Goal: Information Seeking & Learning: Learn about a topic

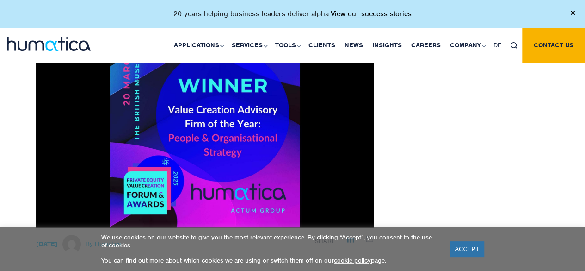
scroll to position [106, 0]
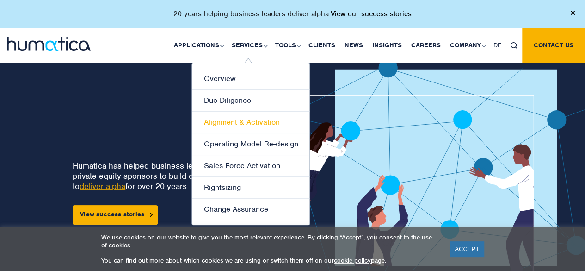
click at [243, 122] on link "Alignment & Activation" at bounding box center [251, 123] width 118 height 22
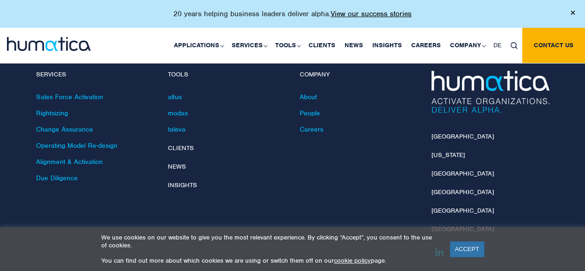
scroll to position [1503, 0]
click at [175, 124] on link "taleva" at bounding box center [177, 128] width 18 height 8
click at [79, 141] on link "Operating Model Re-design" at bounding box center [76, 145] width 81 height 8
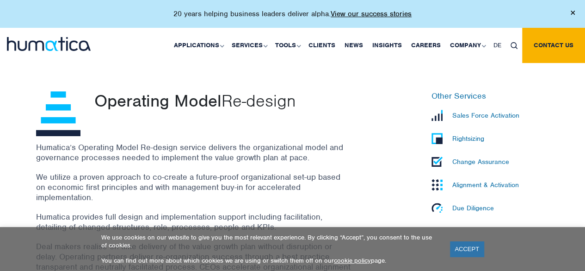
scroll to position [257, 0]
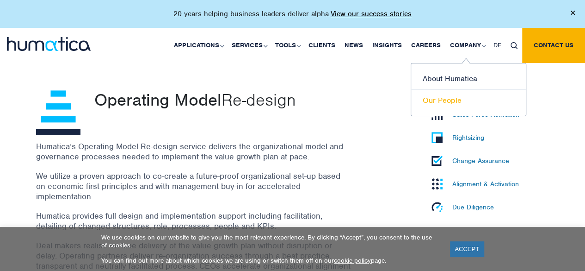
click at [435, 100] on link "Our People" at bounding box center [468, 100] width 115 height 21
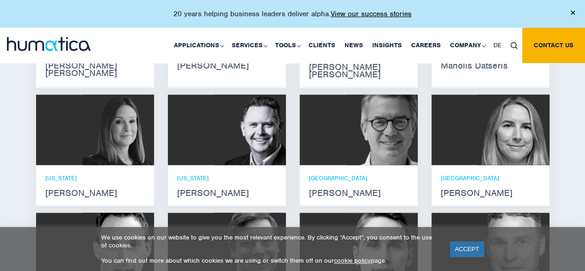
scroll to position [686, 0]
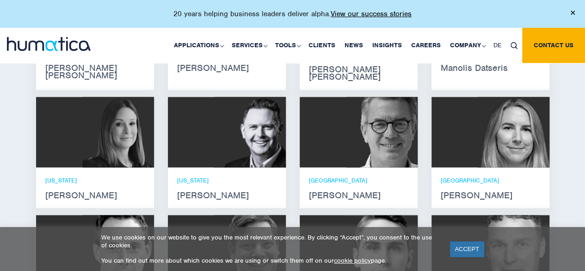
click at [542, 135] on img at bounding box center [514, 132] width 72 height 70
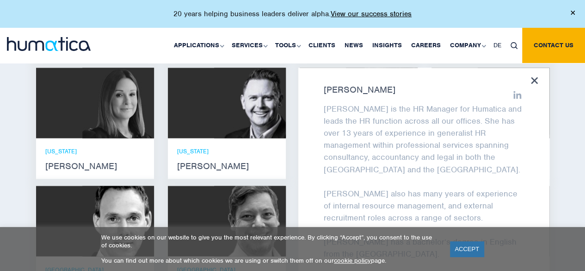
scroll to position [718, 0]
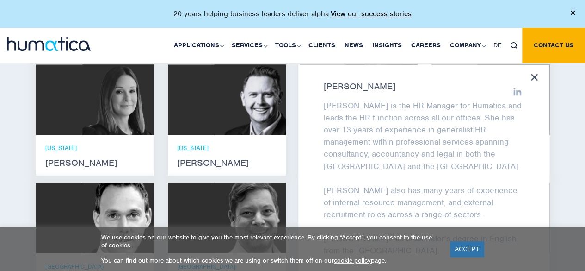
click at [537, 74] on icon at bounding box center [534, 77] width 7 height 7
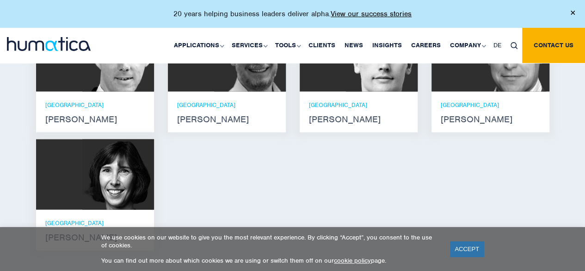
scroll to position [874, 0]
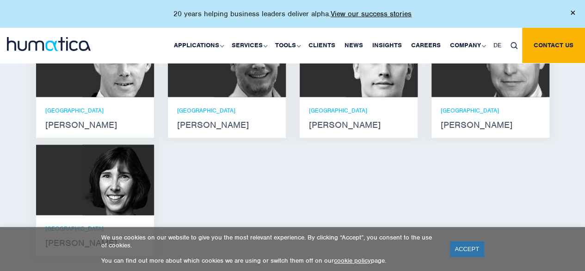
click at [467, 106] on p "[GEOGRAPHIC_DATA]" at bounding box center [490, 110] width 99 height 8
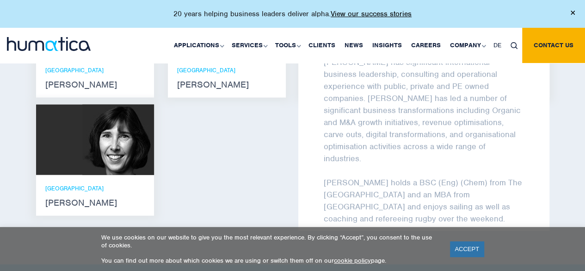
scroll to position [914, 0]
click at [102, 131] on img at bounding box center [118, 139] width 72 height 70
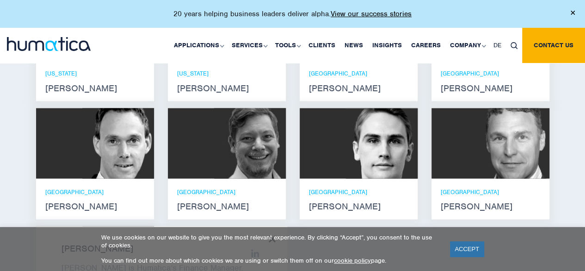
scroll to position [792, 0]
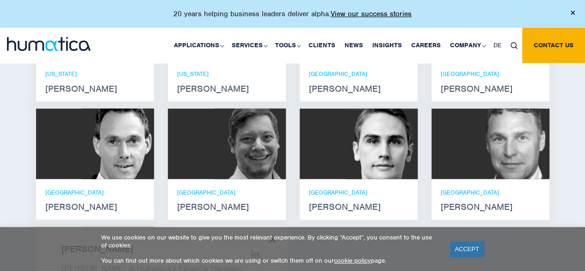
click at [489, 143] on img at bounding box center [514, 143] width 72 height 70
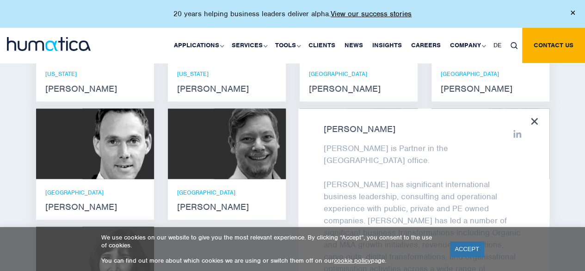
click at [514, 130] on icon at bounding box center [518, 134] width 8 height 8
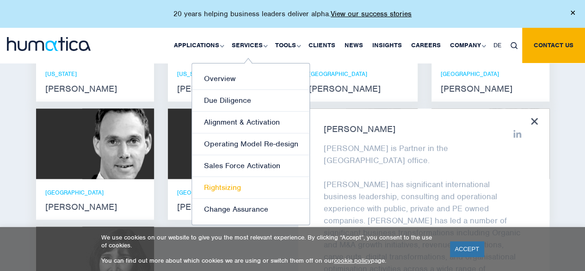
scroll to position [806, 0]
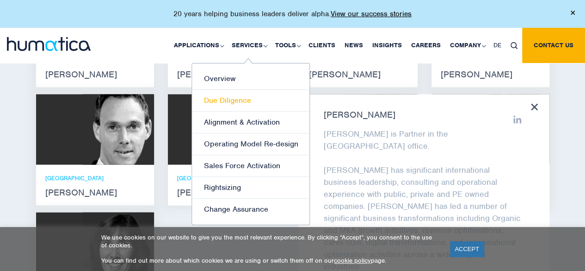
click at [237, 91] on link "Due Diligence" at bounding box center [251, 101] width 118 height 22
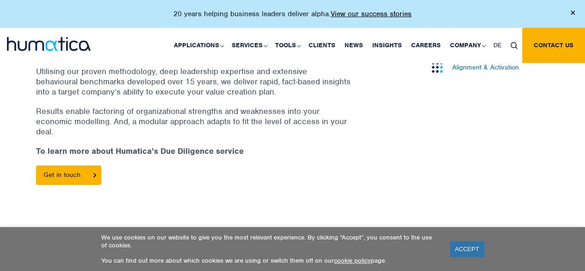
scroll to position [398, 0]
